Goal: Task Accomplishment & Management: Use online tool/utility

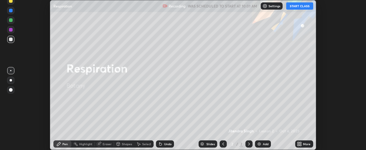
scroll to position [150, 365]
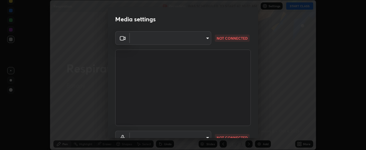
type input "37ff3dccddb3ae812b87417f3f546ef35516c4b54d471f30ebd420330c5d8ca5"
type input "communications"
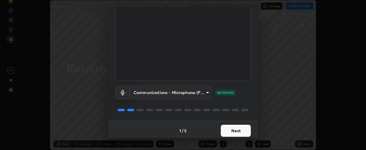
scroll to position [47, 0]
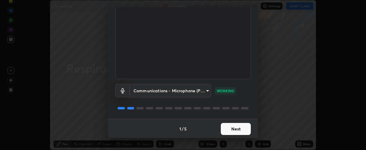
click at [238, 128] on button "Next" at bounding box center [236, 129] width 30 height 12
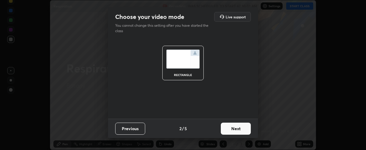
scroll to position [0, 0]
click at [238, 127] on button "Next" at bounding box center [236, 128] width 30 height 12
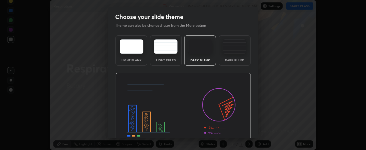
scroll to position [30, 0]
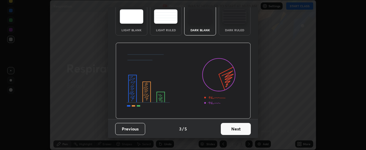
click at [228, 127] on button "Next" at bounding box center [236, 129] width 30 height 12
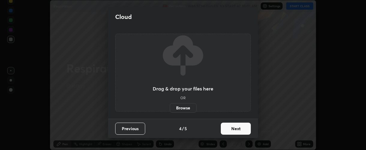
scroll to position [0, 0]
click at [232, 126] on button "Next" at bounding box center [236, 128] width 30 height 12
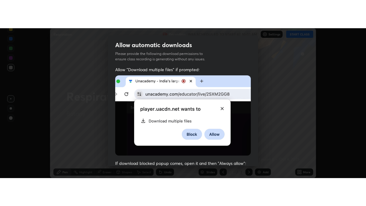
scroll to position [169, 0]
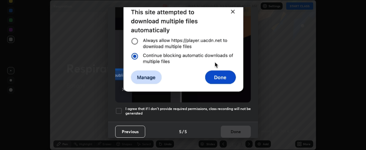
click at [118, 107] on div at bounding box center [118, 110] width 7 height 7
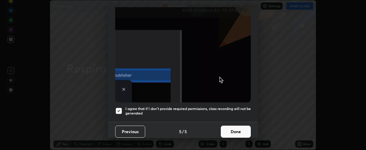
click at [238, 127] on button "Done" at bounding box center [236, 131] width 30 height 12
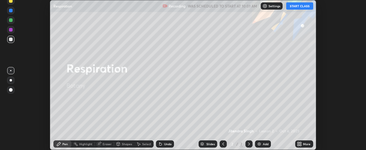
click at [298, 144] on icon at bounding box center [299, 143] width 5 height 5
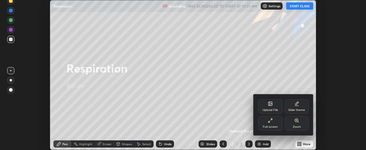
click at [275, 122] on div "Full screen" at bounding box center [270, 123] width 24 height 14
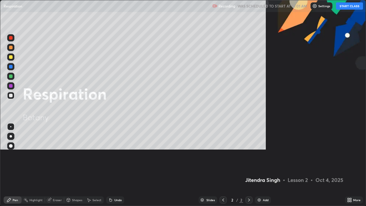
scroll to position [206, 366]
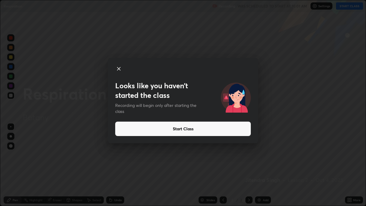
click at [179, 130] on button "Start Class" at bounding box center [182, 128] width 135 height 14
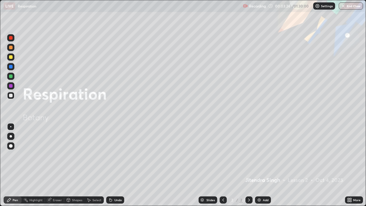
click at [11, 144] on div at bounding box center [11, 146] width 4 height 4
click at [11, 86] on div at bounding box center [11, 86] width 4 height 4
click at [12, 57] on div at bounding box center [11, 57] width 4 height 4
click at [9, 75] on div at bounding box center [11, 76] width 4 height 4
click at [11, 38] on div at bounding box center [11, 38] width 4 height 4
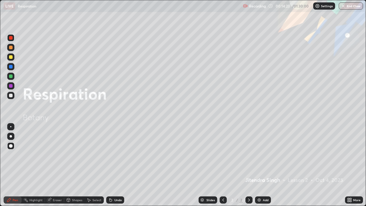
click at [10, 57] on div at bounding box center [11, 57] width 4 height 4
click at [256, 149] on img at bounding box center [258, 199] width 5 height 5
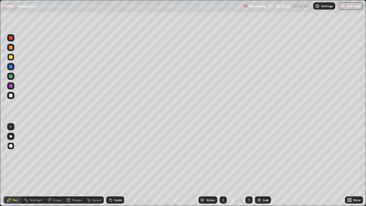
click at [11, 67] on div at bounding box center [11, 67] width 4 height 4
click at [10, 87] on div at bounding box center [11, 86] width 4 height 4
click at [10, 76] on div at bounding box center [11, 76] width 4 height 4
click at [11, 57] on div at bounding box center [11, 57] width 4 height 4
click at [53, 149] on div "Eraser" at bounding box center [57, 199] width 9 height 3
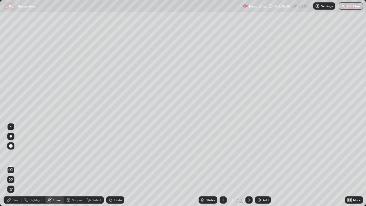
click at [11, 144] on div at bounding box center [11, 146] width 4 height 4
click at [14, 149] on div "Pen" at bounding box center [15, 199] width 5 height 3
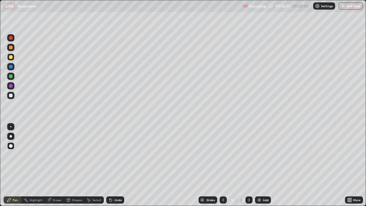
click at [12, 38] on div at bounding box center [11, 38] width 4 height 4
click at [258, 149] on img at bounding box center [258, 199] width 5 height 5
click at [10, 67] on div at bounding box center [11, 67] width 4 height 4
click at [12, 87] on div at bounding box center [11, 86] width 4 height 4
click at [10, 67] on div at bounding box center [11, 67] width 4 height 4
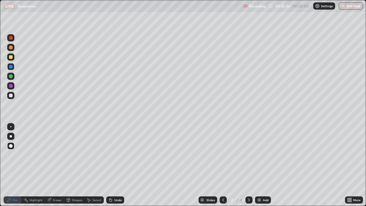
click at [11, 38] on div at bounding box center [11, 38] width 4 height 4
click at [10, 77] on div at bounding box center [11, 76] width 4 height 4
click at [258, 149] on img at bounding box center [258, 199] width 5 height 5
click at [10, 86] on div at bounding box center [11, 86] width 4 height 4
click at [10, 37] on div at bounding box center [11, 38] width 4 height 4
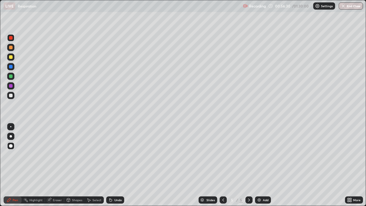
click at [12, 86] on div at bounding box center [11, 86] width 4 height 4
click at [11, 76] on div at bounding box center [11, 76] width 4 height 4
click at [10, 57] on div at bounding box center [11, 57] width 4 height 4
click at [10, 95] on div at bounding box center [11, 95] width 4 height 4
click at [11, 86] on div at bounding box center [11, 86] width 4 height 4
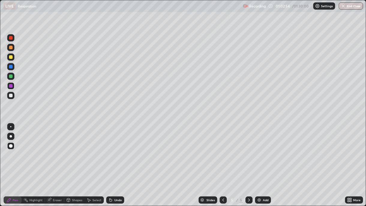
click at [10, 96] on div at bounding box center [11, 95] width 4 height 4
click at [222, 149] on icon at bounding box center [223, 199] width 5 height 5
click at [248, 149] on icon at bounding box center [248, 199] width 5 height 5
click at [221, 149] on icon at bounding box center [223, 199] width 5 height 5
click at [248, 149] on icon at bounding box center [249, 199] width 2 height 3
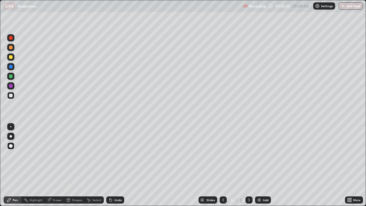
click at [222, 149] on icon at bounding box center [223, 199] width 5 height 5
click at [248, 149] on icon at bounding box center [248, 199] width 5 height 5
click at [10, 37] on div at bounding box center [11, 38] width 4 height 4
click at [340, 7] on button "End Class" at bounding box center [350, 5] width 24 height 7
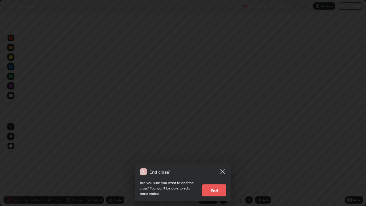
click at [343, 6] on div at bounding box center [183, 103] width 366 height 206
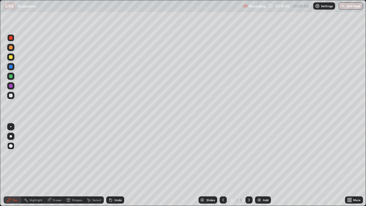
click at [343, 7] on img "button" at bounding box center [342, 6] width 5 height 5
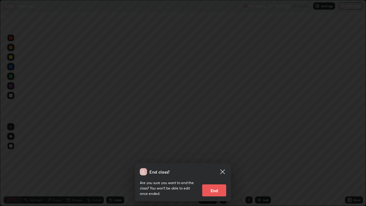
click at [214, 149] on button "End" at bounding box center [214, 190] width 24 height 12
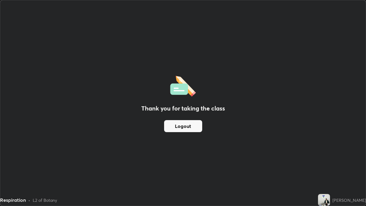
click at [147, 149] on div "Thank you for taking the class Logout" at bounding box center [182, 102] width 365 height 205
click at [146, 149] on div "Thank you for taking the class Logout" at bounding box center [182, 102] width 365 height 205
click at [127, 131] on div "Thank you for taking the class Logout" at bounding box center [182, 102] width 365 height 205
click at [146, 127] on div "Thank you for taking the class Logout" at bounding box center [182, 102] width 365 height 205
click at [182, 129] on button "Logout" at bounding box center [183, 126] width 38 height 12
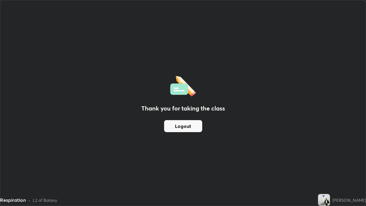
click at [173, 128] on button "Logout" at bounding box center [183, 126] width 38 height 12
